Goal: Check status

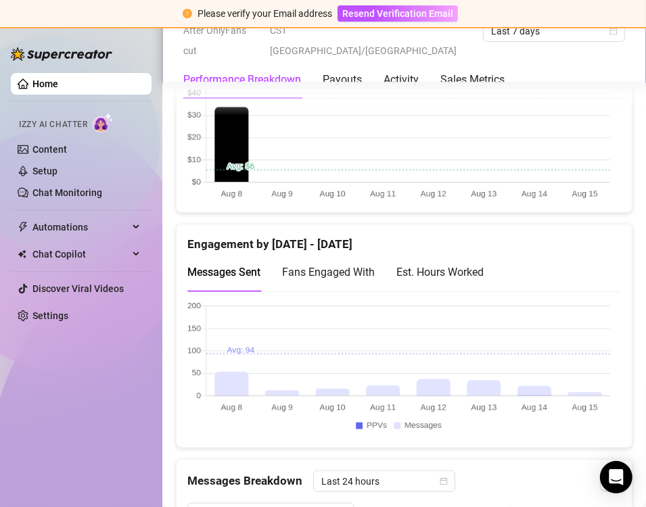
scroll to position [758, 0]
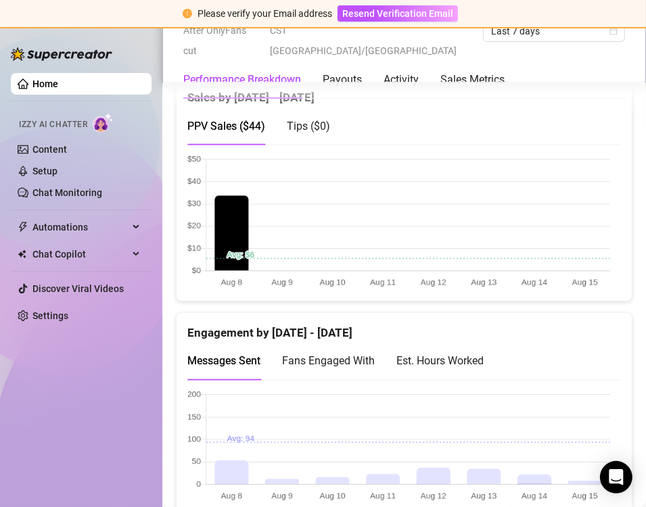
click at [456, 362] on div "Est. Hours Worked" at bounding box center [439, 360] width 87 height 17
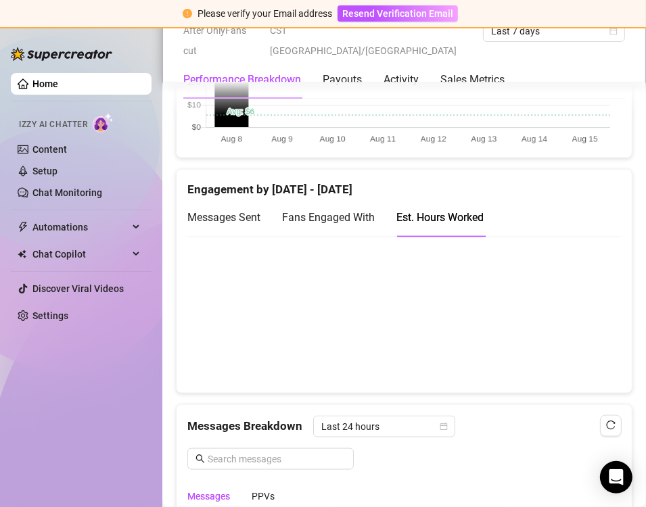
scroll to position [923, 0]
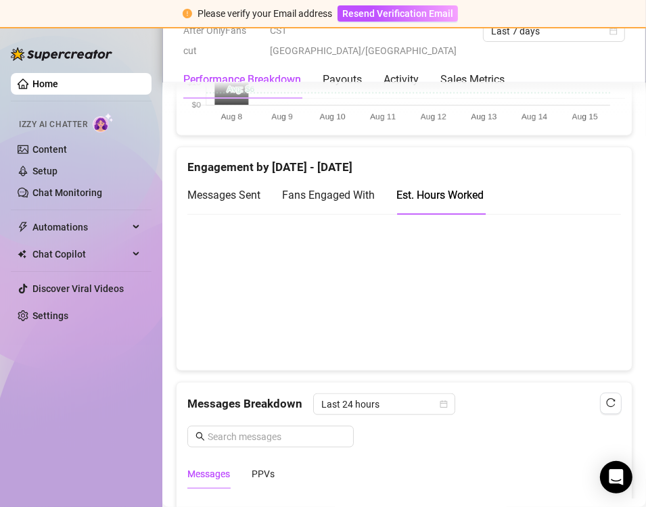
click at [226, 201] on div "Messages Sent" at bounding box center [223, 195] width 73 height 39
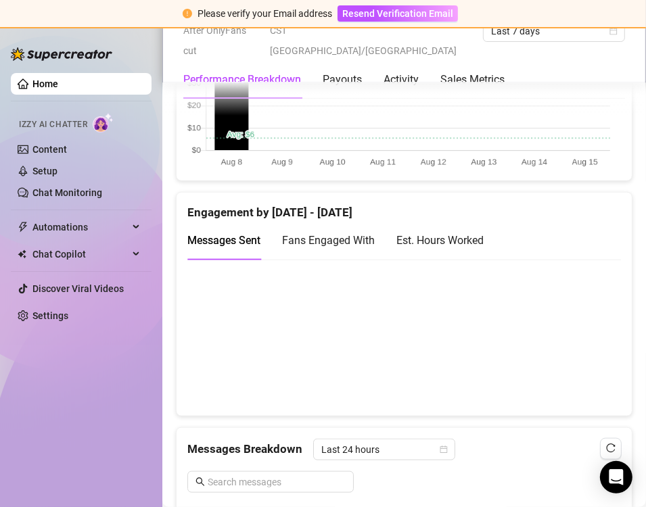
scroll to position [877, 0]
click at [491, 39] on span "Last 7 days" at bounding box center [554, 31] width 126 height 20
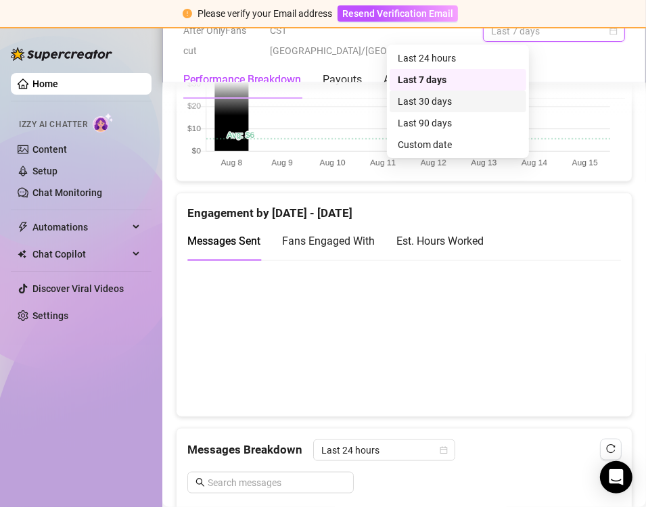
click at [429, 103] on div "Last 30 days" at bounding box center [458, 101] width 120 height 15
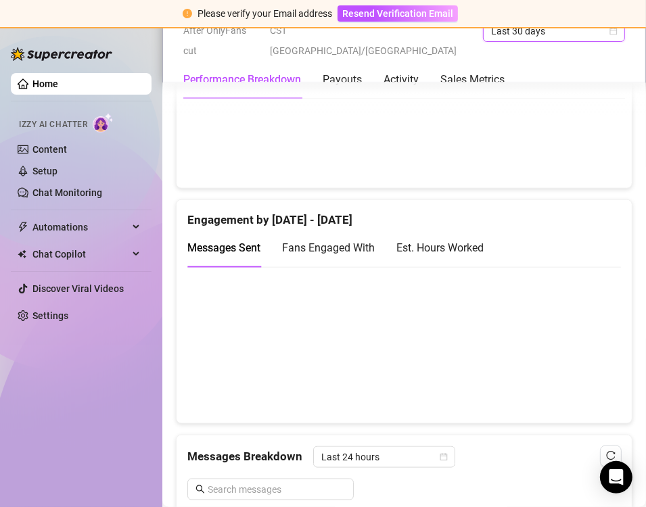
scroll to position [858, 0]
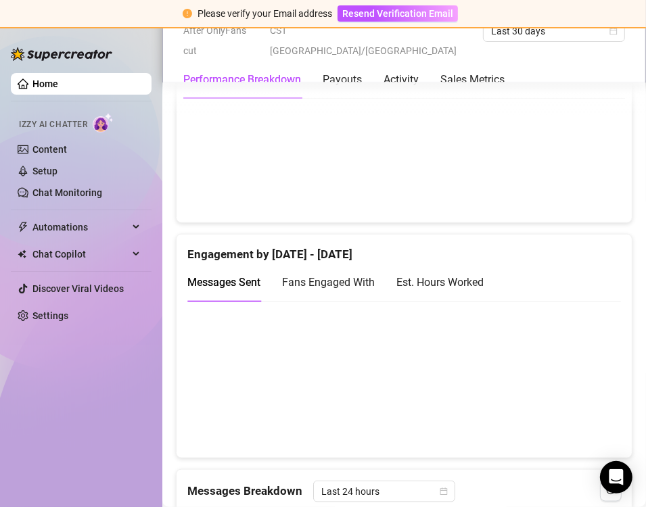
click at [337, 282] on span "Fans Engaged With" at bounding box center [328, 282] width 93 height 13
